Goal: Task Accomplishment & Management: Use online tool/utility

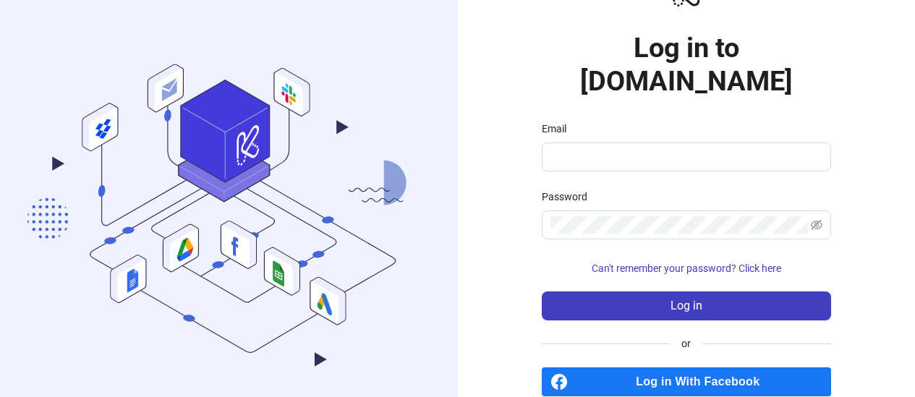
scroll to position [63, 0]
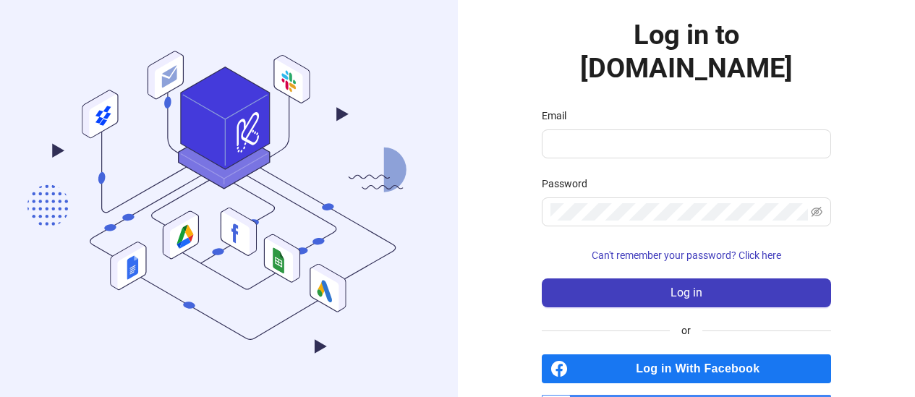
click at [711, 354] on span "Log in With Facebook" at bounding box center [701, 368] width 257 height 29
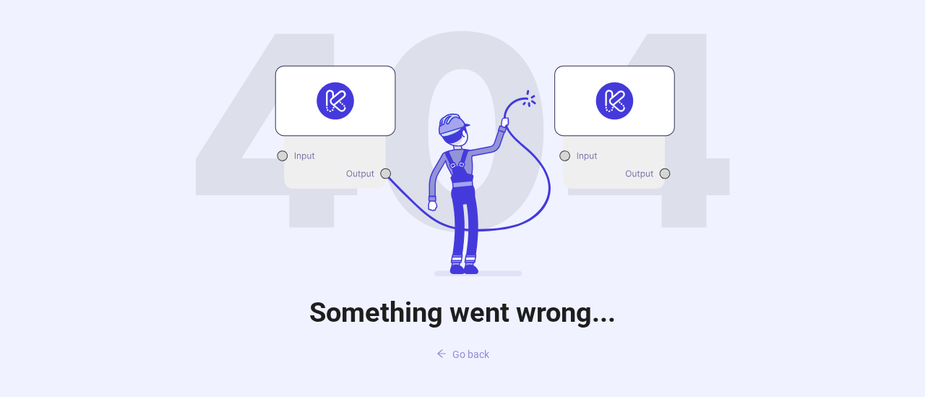
click at [468, 355] on span "Go back" at bounding box center [471, 354] width 37 height 12
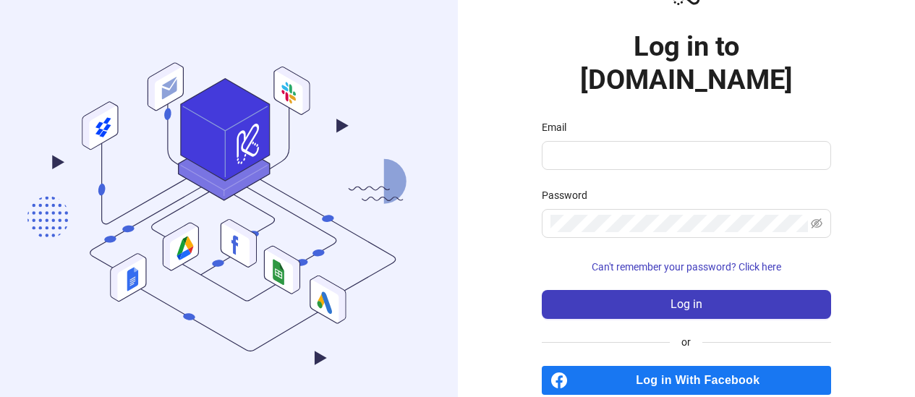
scroll to position [59, 0]
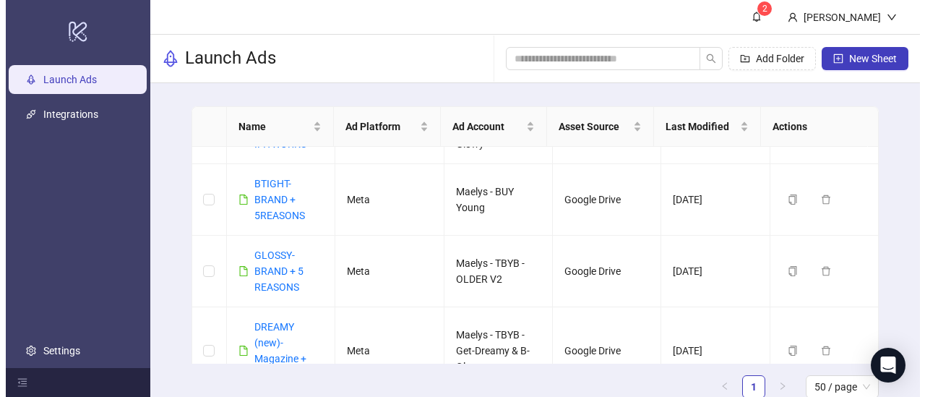
scroll to position [805, 0]
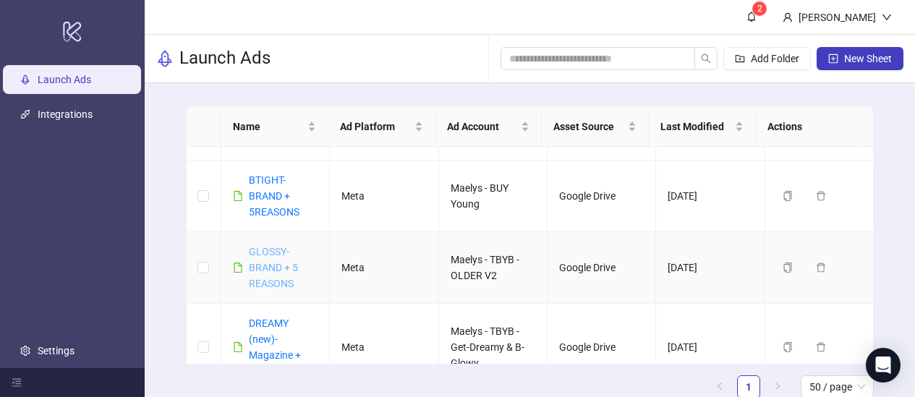
click at [275, 266] on link "GLOSSY- BRAND + 5 REASONS" at bounding box center [273, 267] width 49 height 43
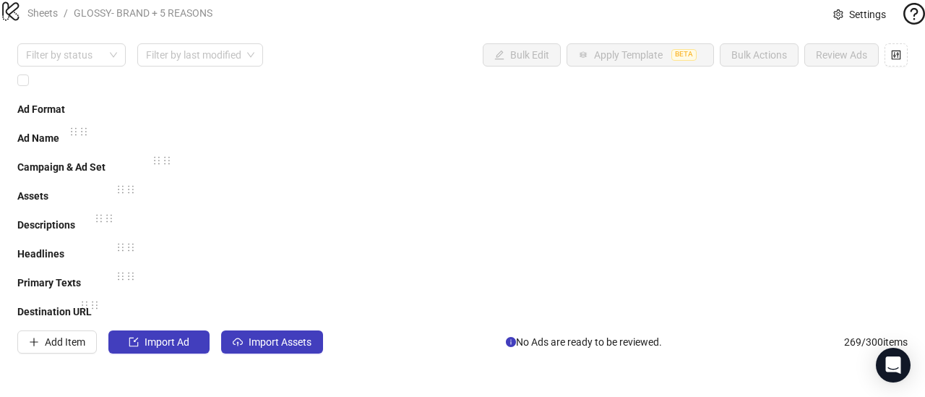
scroll to position [13397, 0]
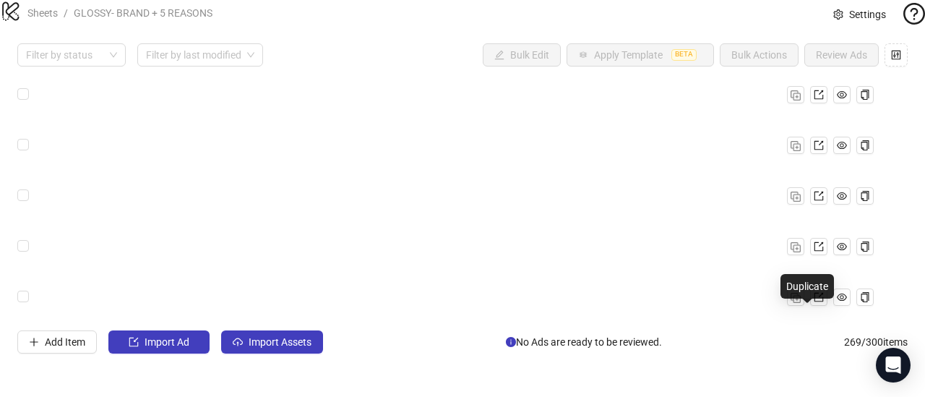
click at [403, 310] on div "Ad Format Ad Name Campaign & Ad Set Assets Descriptions Headlines Primary Texts…" at bounding box center [462, 198] width 891 height 252
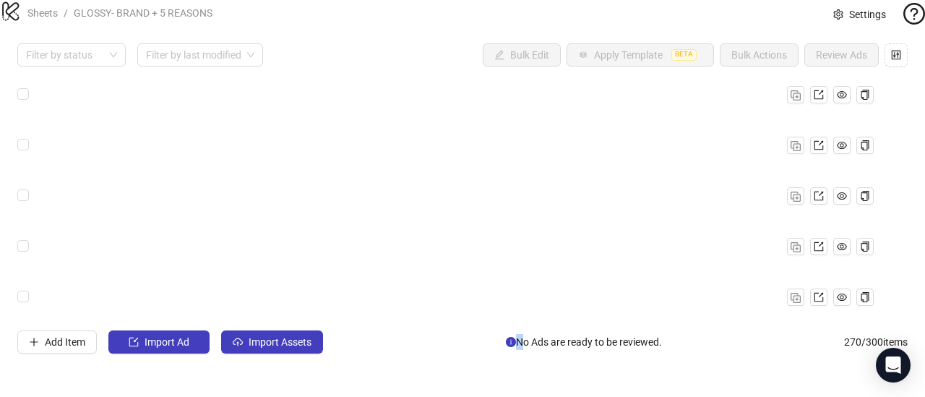
paste input "text"
type input "**********"
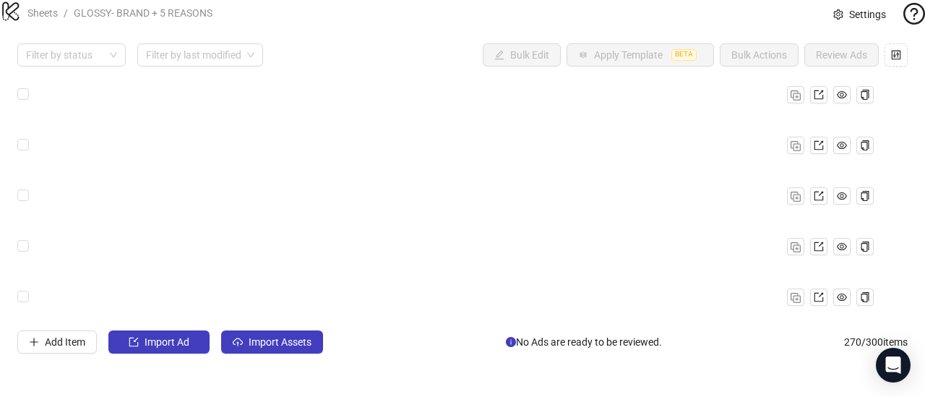
click at [105, 325] on div "Ad Format Ad Name Campaign & Ad Set Assets Descriptions Headlines Primary Texts…" at bounding box center [462, 198] width 891 height 252
click at [104, 319] on div "Ad Format Ad Name Campaign & Ad Set Assets Descriptions Headlines Primary Texts…" at bounding box center [462, 198] width 891 height 252
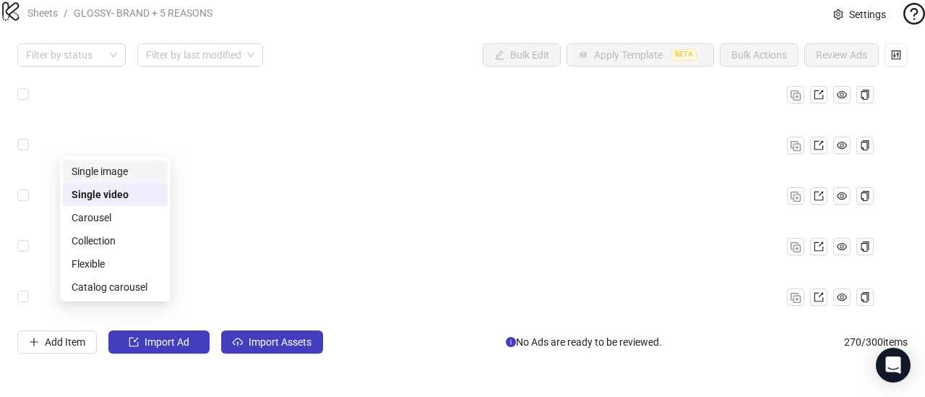
click at [116, 175] on div "Single image" at bounding box center [115, 171] width 87 height 16
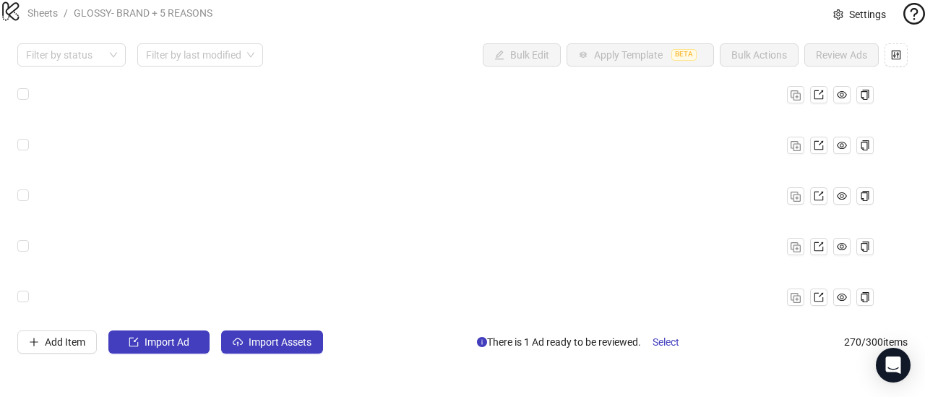
scroll to position [13448, 729]
drag, startPoint x: 694, startPoint y: 325, endPoint x: 694, endPoint y: 342, distance: 17.4
click at [694, 325] on div "Ad Format Ad Name Campaign & Ad Set Assets Descriptions Headlines Primary Texts…" at bounding box center [462, 198] width 891 height 252
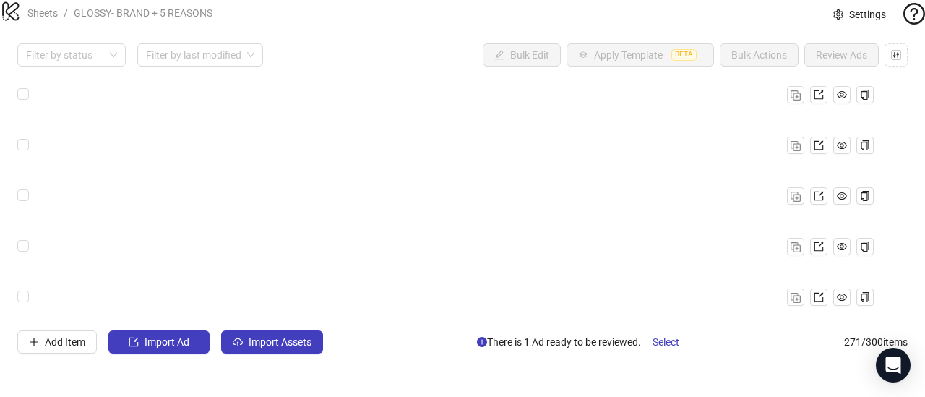
click at [213, 319] on div "Ad Format Ad Name Campaign & Ad Set Assets Descriptions Headlines Primary Texts…" at bounding box center [462, 198] width 891 height 252
paste input "text"
type input "**********"
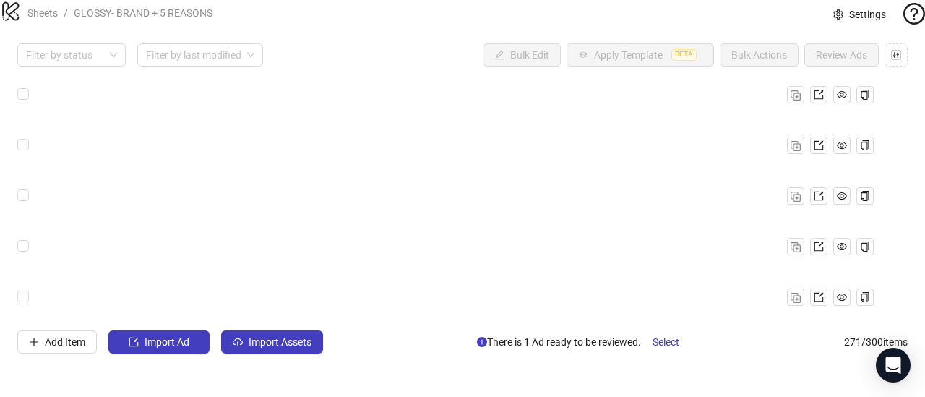
click at [318, 314] on div "Ad Format Ad Name Campaign & Ad Set Assets Descriptions Headlines Primary Texts…" at bounding box center [462, 198] width 891 height 252
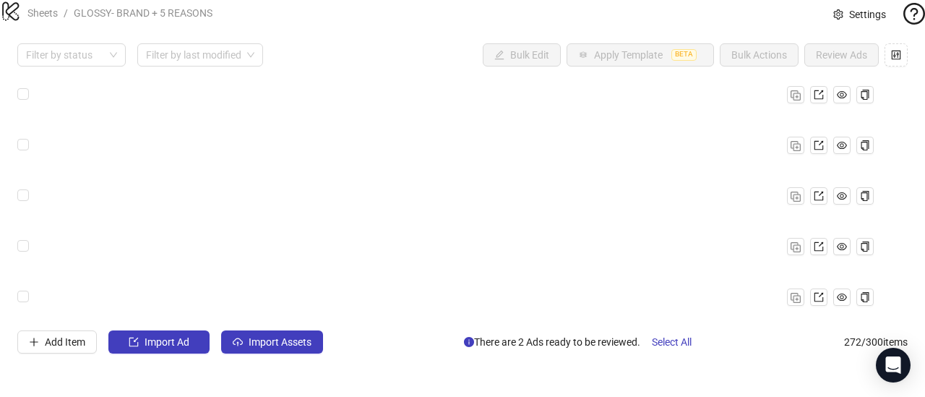
paste input "text"
type input "**********"
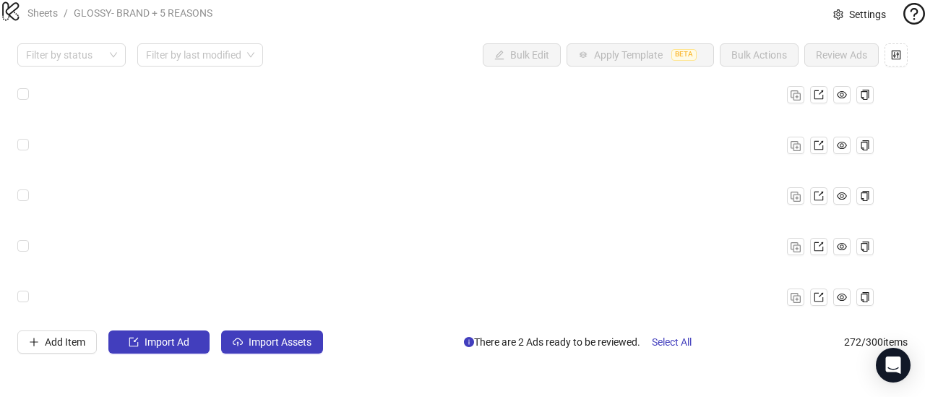
click at [414, 354] on div "Add Item Import Ad Import Assets There are 2 Ads ready to be reviewed. Select A…" at bounding box center [462, 341] width 891 height 23
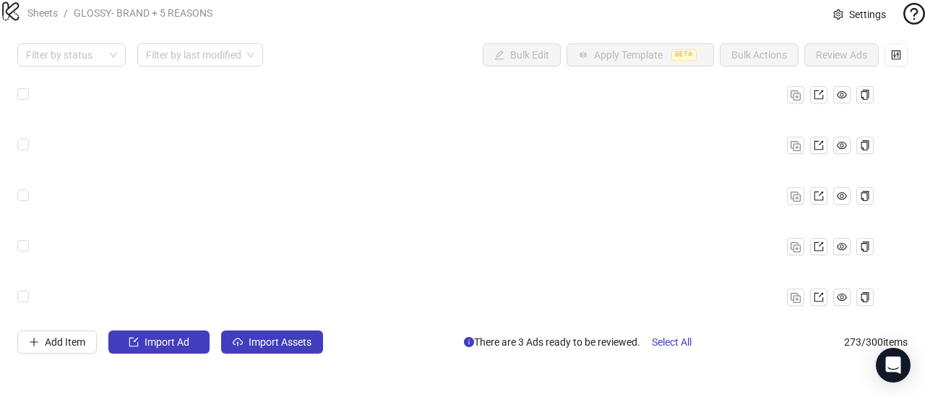
paste input "text"
type input "**********"
click at [392, 354] on div "Add Item Import Ad Import Assets There are 3 Ads ready to be reviewed. Select A…" at bounding box center [462, 341] width 891 height 23
drag, startPoint x: 712, startPoint y: 317, endPoint x: 698, endPoint y: 317, distance: 14.5
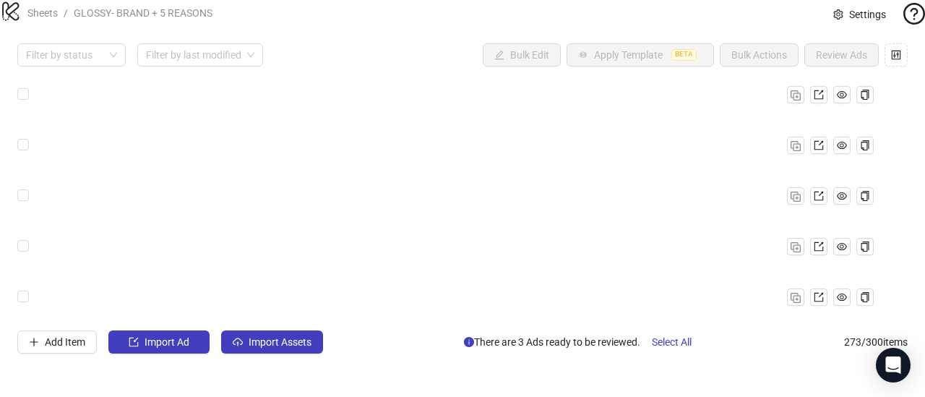
click at [657, 348] on span "Select All" at bounding box center [672, 342] width 40 height 12
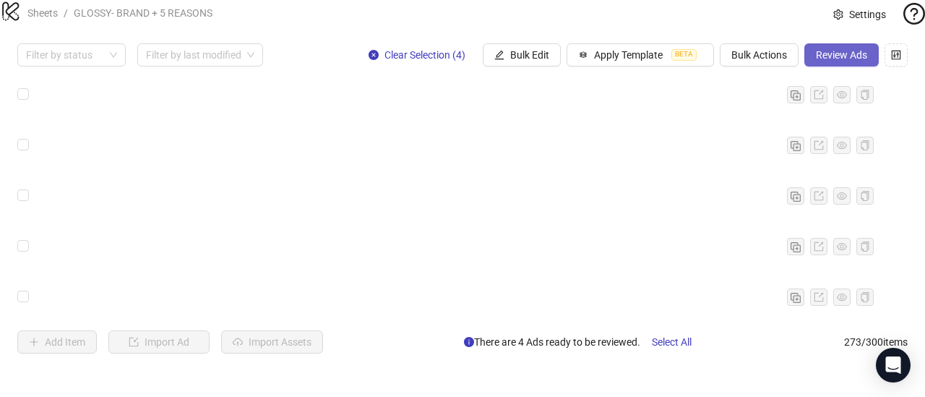
click at [821, 67] on button "Review Ads" at bounding box center [842, 54] width 74 height 23
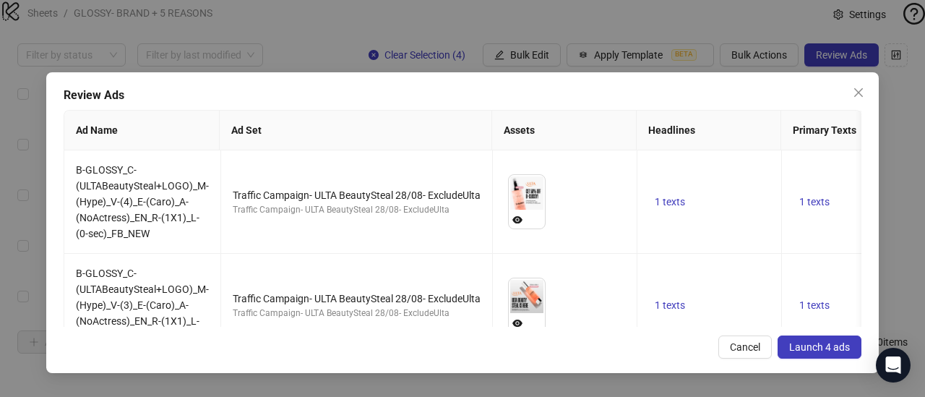
click at [803, 341] on span "Launch 4 ads" at bounding box center [819, 347] width 61 height 12
